Goal: Transaction & Acquisition: Obtain resource

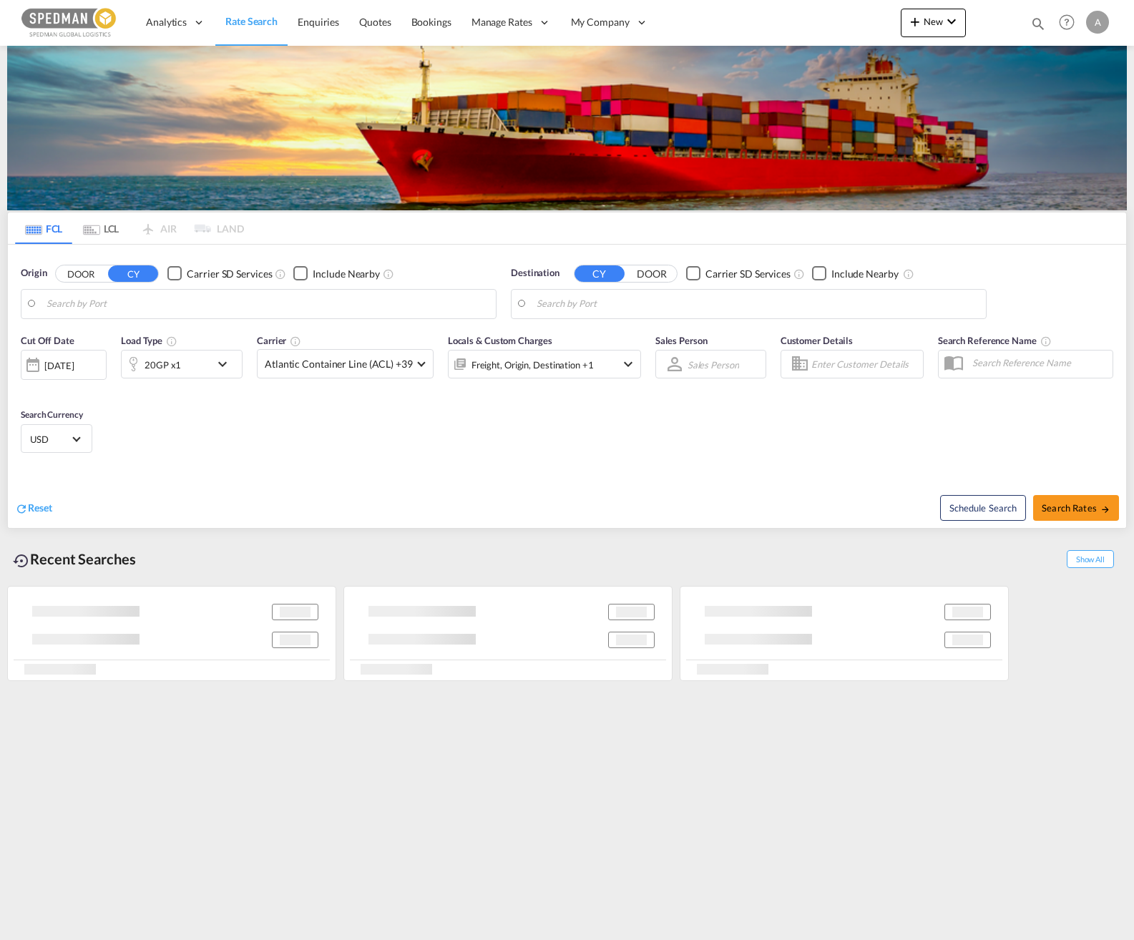
type input "Gothenburg (Goteborg), SEGOT"
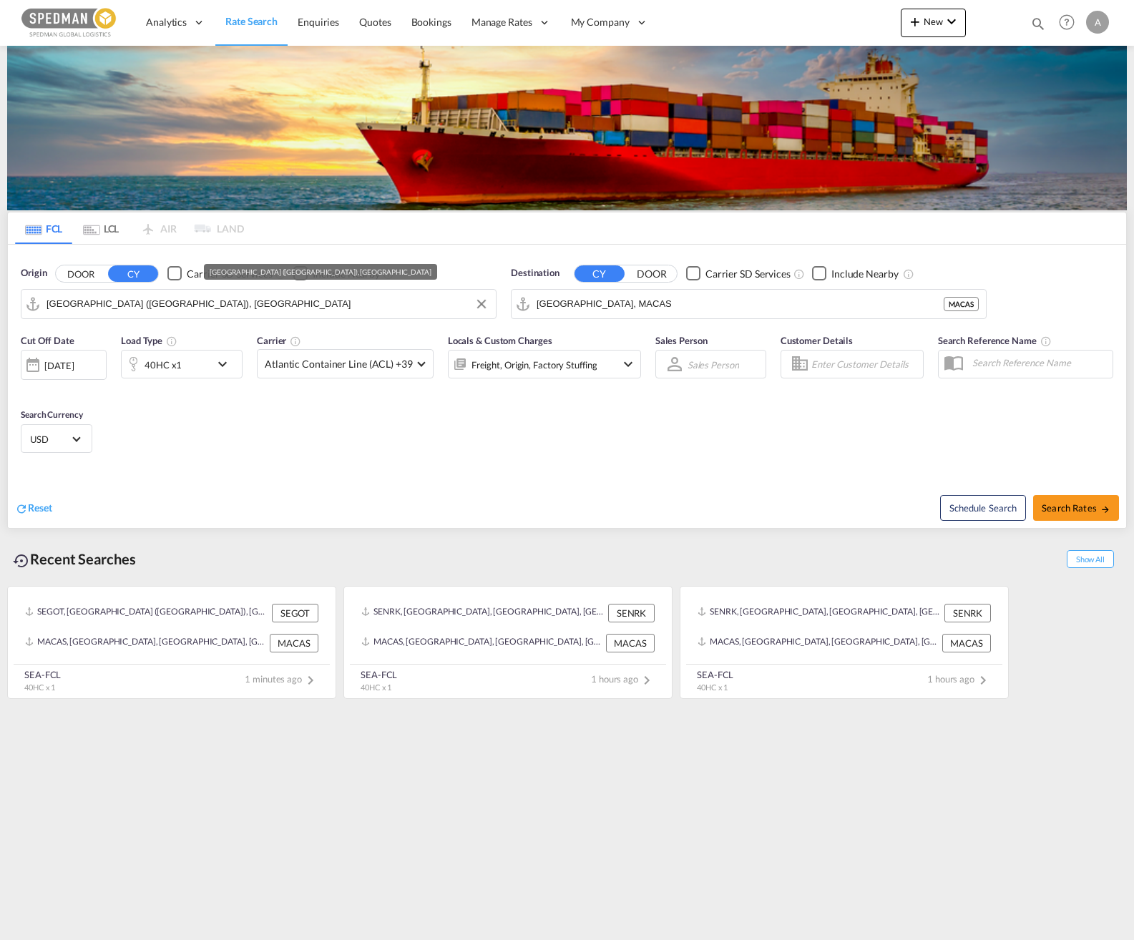
click at [653, 302] on input "Casablanca, MACAS" at bounding box center [740, 303] width 407 height 21
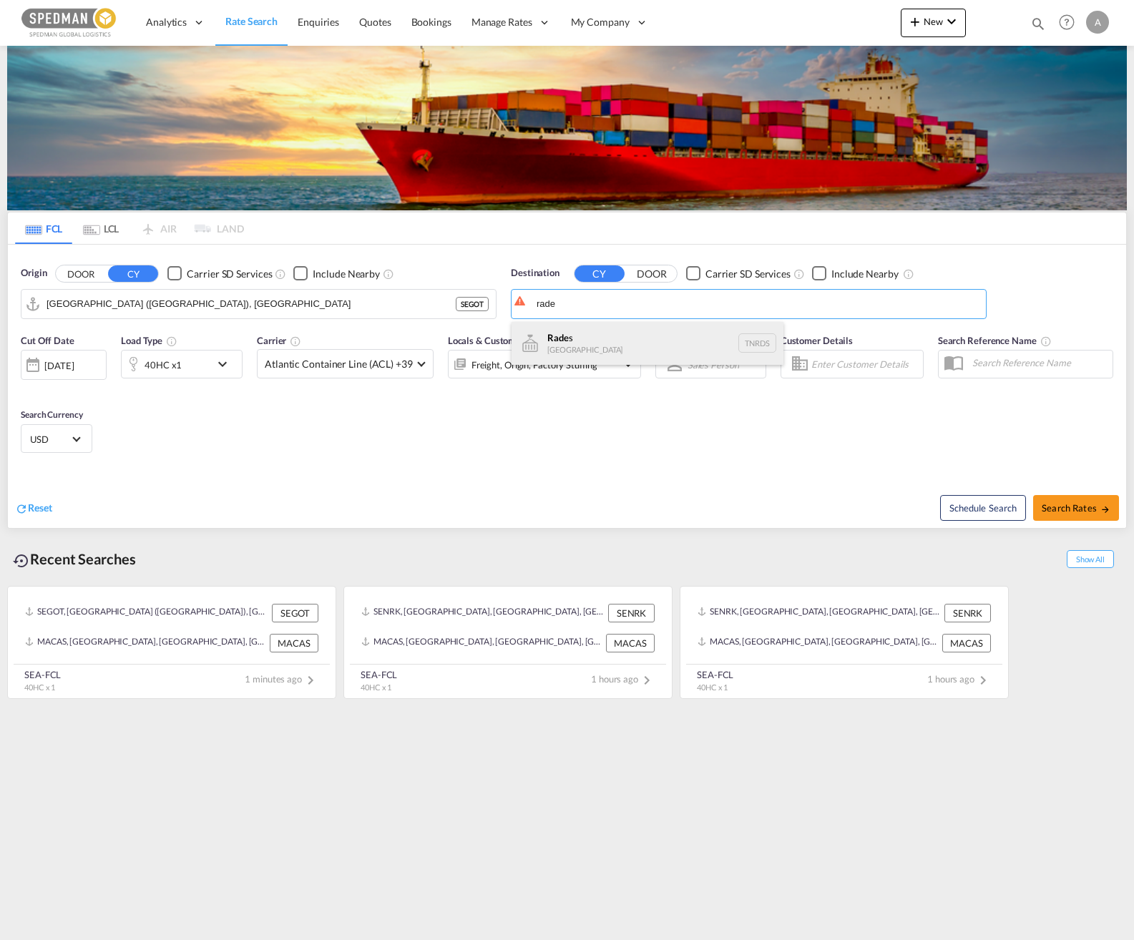
click at [628, 336] on div "Rade s Tunisia TNRDS" at bounding box center [648, 343] width 272 height 43
type input "Rades, TNRDS"
click at [857, 506] on span "Search Rates" at bounding box center [1076, 507] width 69 height 11
type input "SEGOT to TNRDS / 9 Oct 2025"
